Goal: Information Seeking & Learning: Learn about a topic

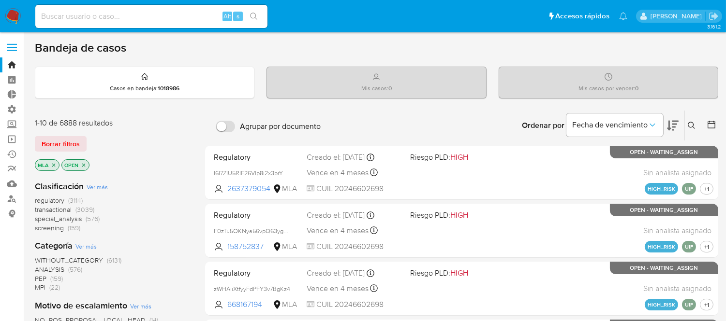
click at [10, 14] on img at bounding box center [13, 16] width 16 height 16
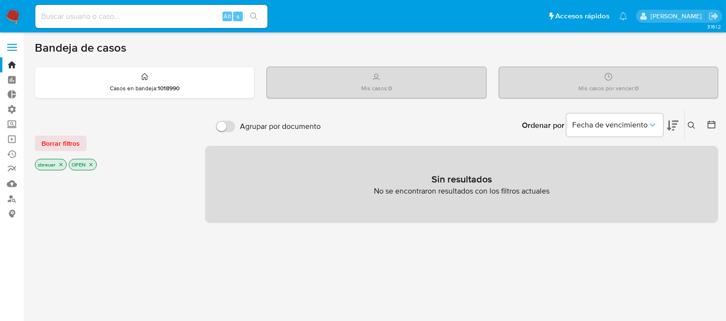
click at [102, 8] on div "Alt s" at bounding box center [151, 16] width 232 height 23
click at [103, 15] on input at bounding box center [151, 16] width 232 height 13
type input "zoebreuer"
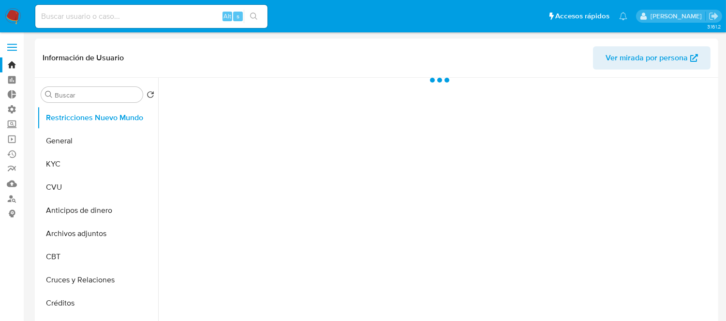
select select "10"
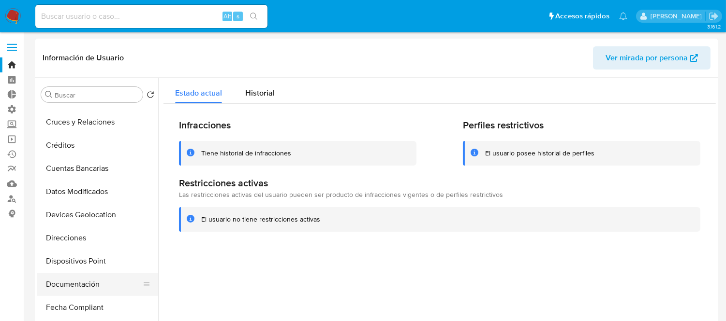
scroll to position [161, 0]
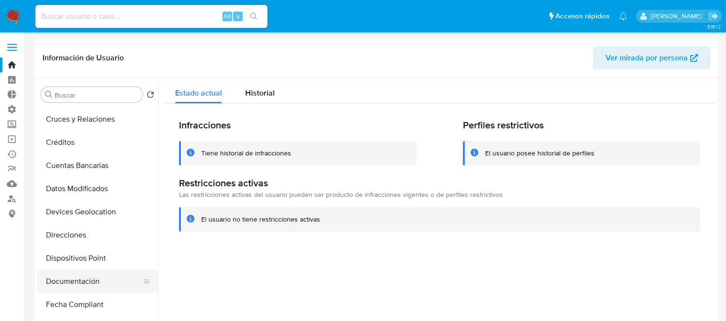
click at [50, 276] on button "Documentación" at bounding box center [93, 281] width 113 height 23
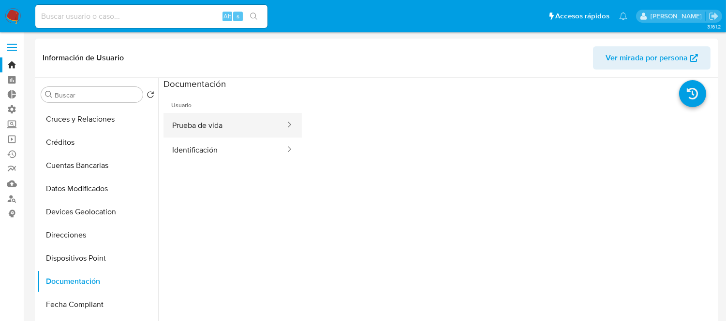
click at [212, 133] on button "Prueba de vida" at bounding box center [224, 125] width 123 height 25
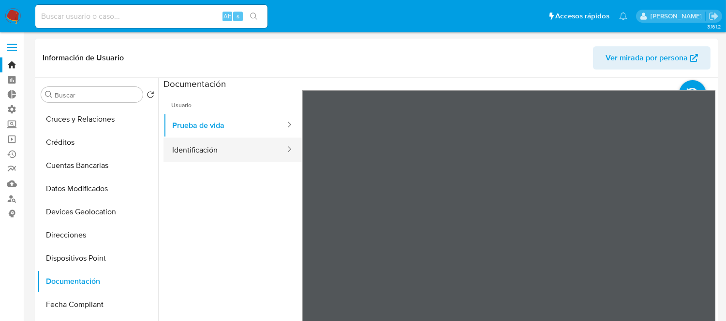
click at [186, 150] on button "Identificación" at bounding box center [224, 150] width 123 height 25
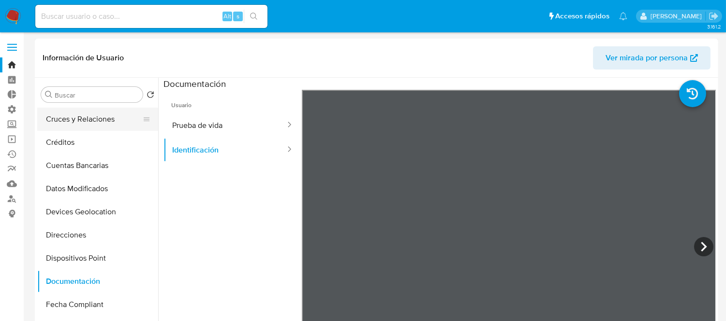
click at [74, 114] on button "Cruces y Relaciones" at bounding box center [93, 119] width 113 height 23
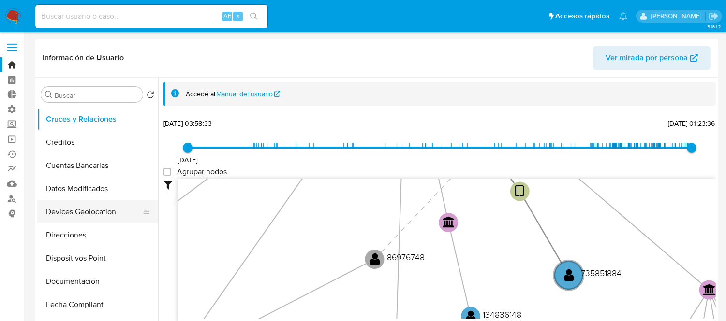
click at [102, 210] on button "Devices Geolocation" at bounding box center [93, 212] width 113 height 23
